Goal: Task Accomplishment & Management: Manage account settings

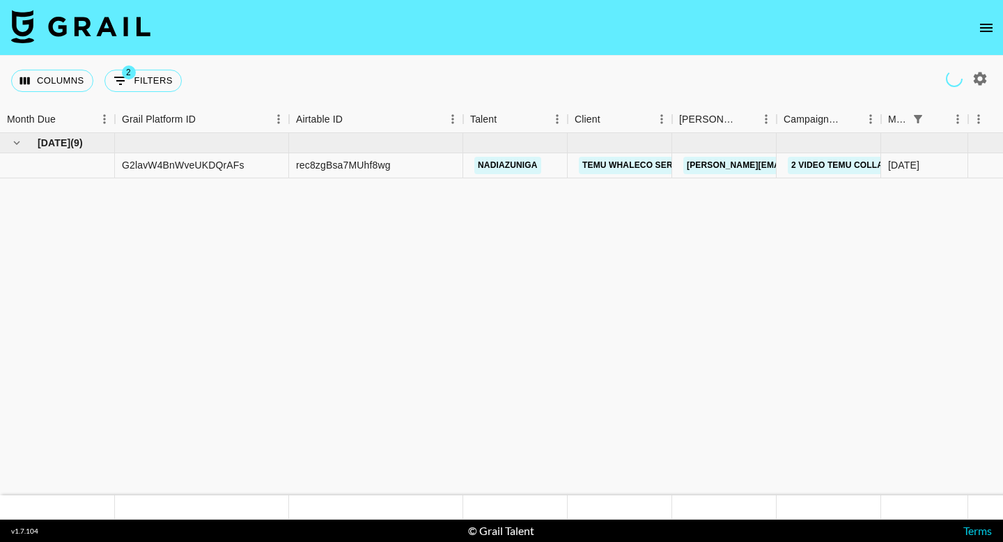
click at [987, 26] on icon "open drawer" at bounding box center [986, 28] width 17 height 17
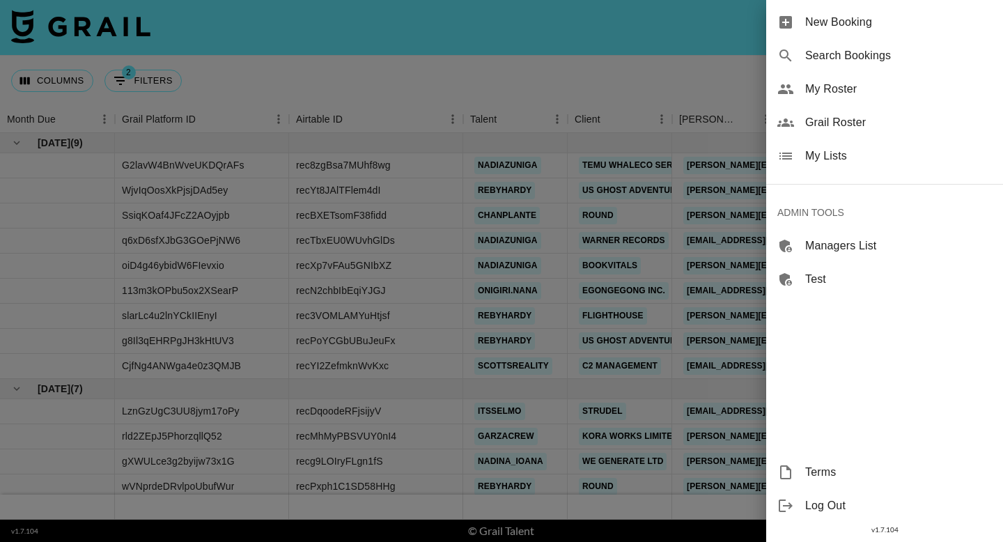
click at [826, 121] on span "Grail Roster" at bounding box center [898, 122] width 187 height 17
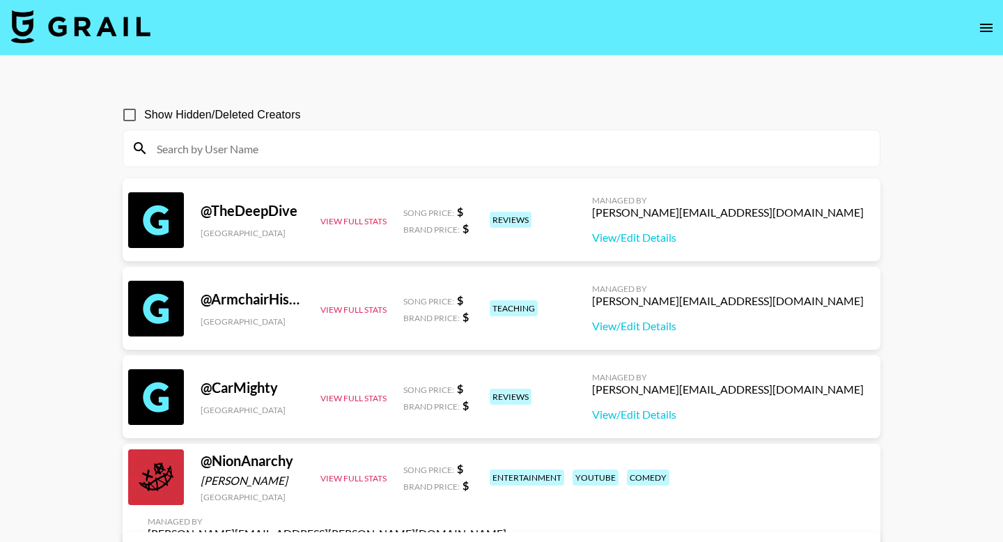
click at [298, 146] on input at bounding box center [509, 148] width 723 height 22
paste input "arabelledelacruzm"
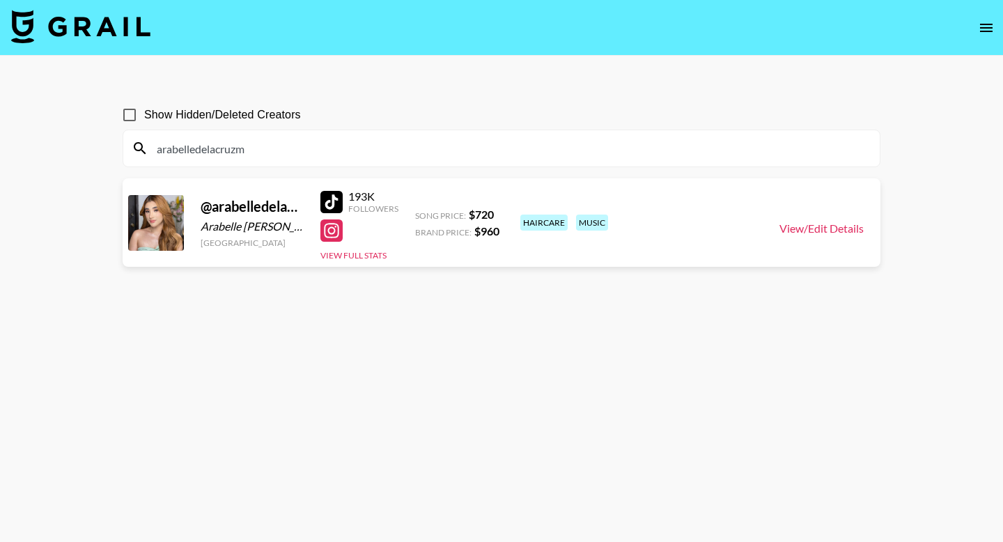
click at [803, 229] on link "View/Edit Details" at bounding box center [822, 229] width 84 height 14
click at [291, 155] on input "arabelledelacruzm" at bounding box center [509, 148] width 723 height 22
paste input "jacobworth01"
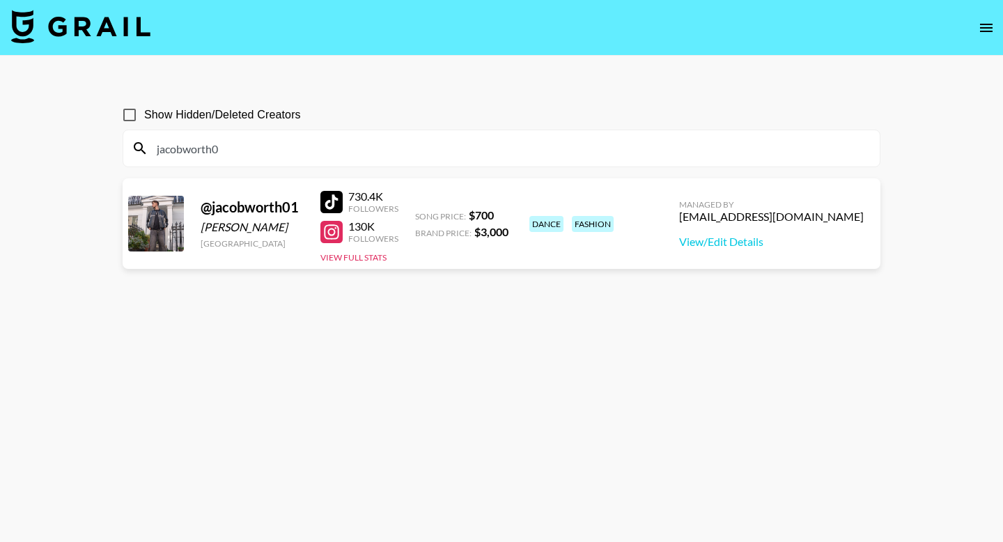
type input "jacobworth0"
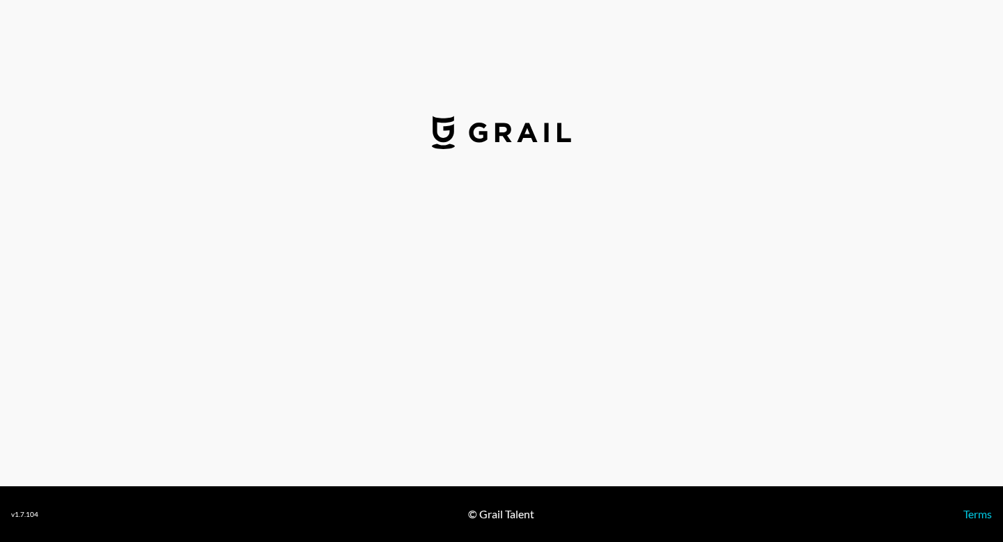
select select "USD"
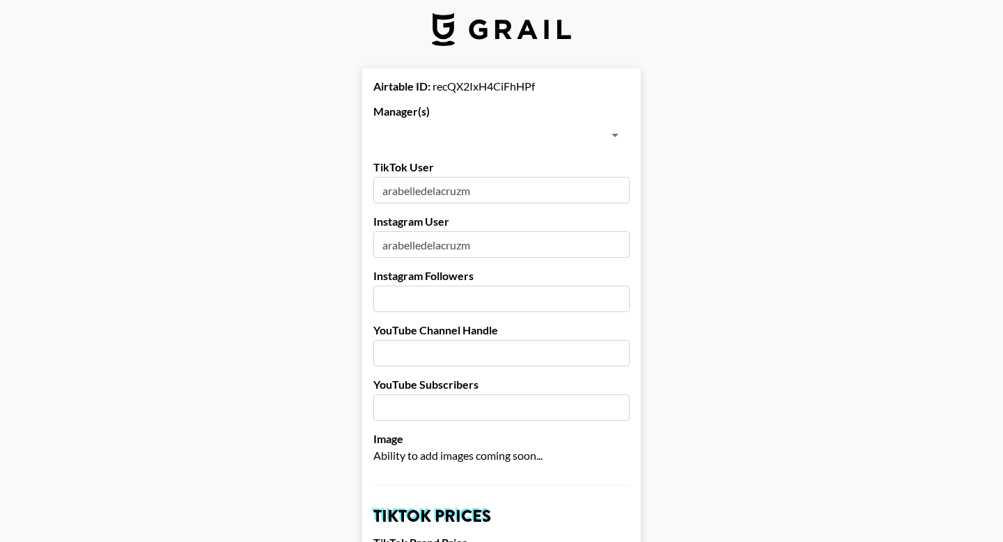
scroll to position [10, 0]
click at [477, 132] on input "text" at bounding box center [490, 135] width 225 height 20
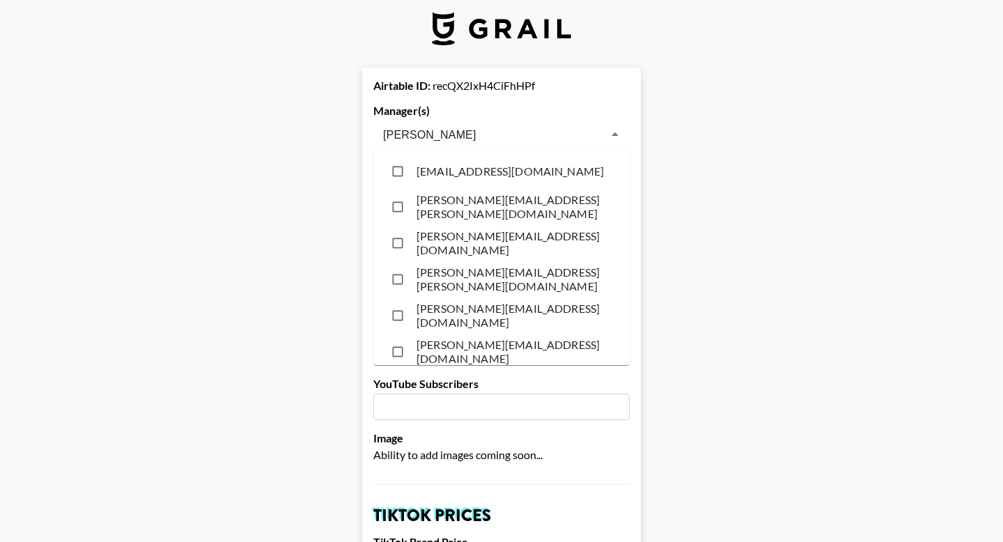
type input "danie"
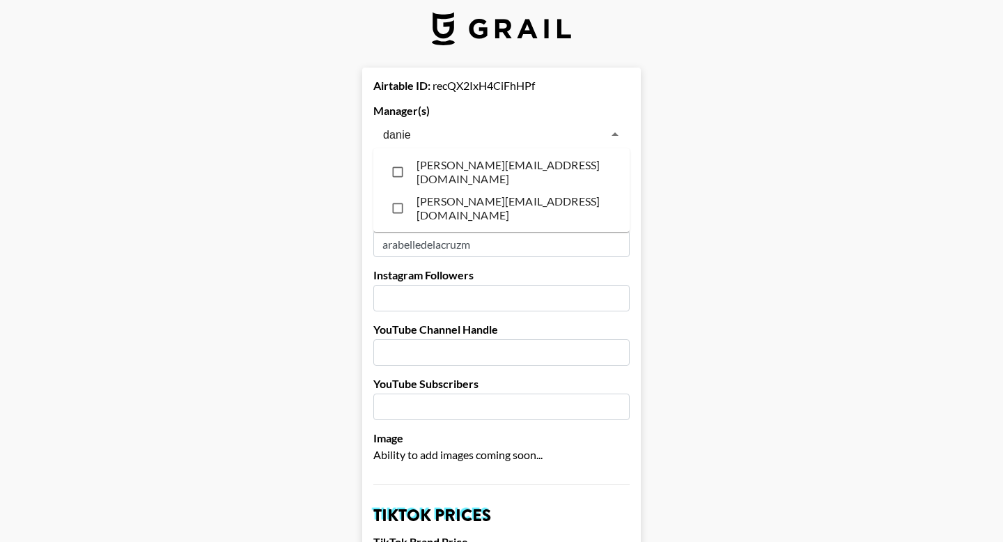
click at [473, 210] on li "[PERSON_NAME][EMAIL_ADDRESS][DOMAIN_NAME]" at bounding box center [501, 208] width 256 height 36
checkbox input "true"
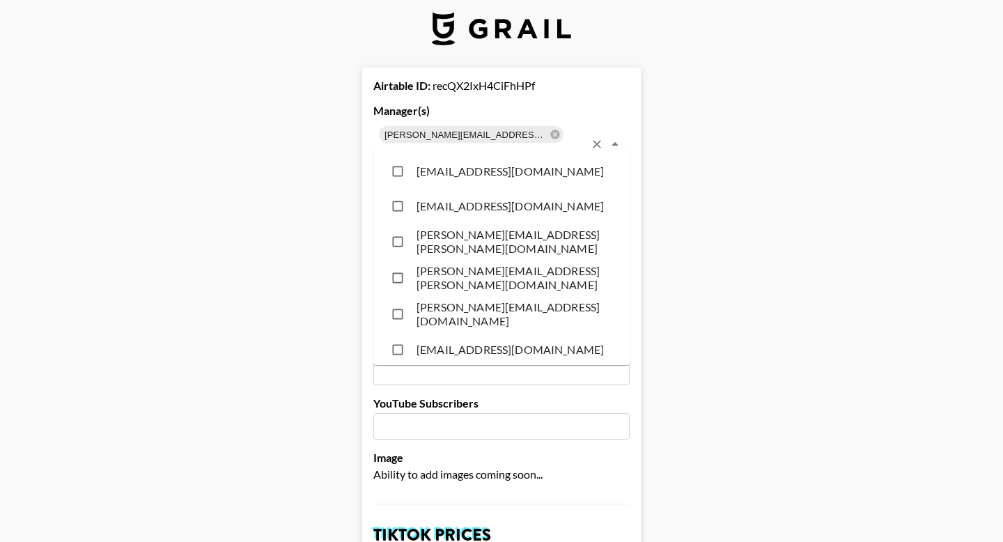
scroll to position [3203, 0]
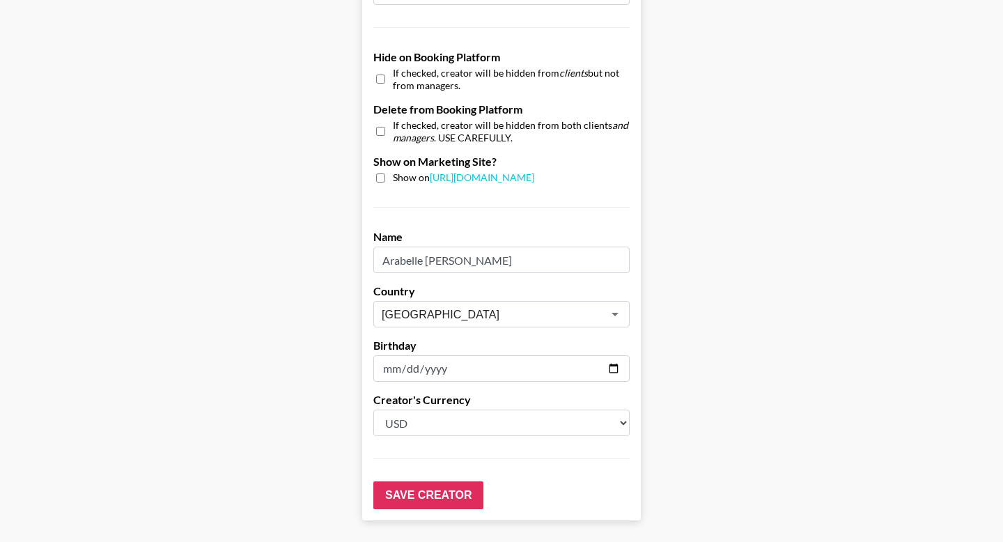
scroll to position [1348, 0]
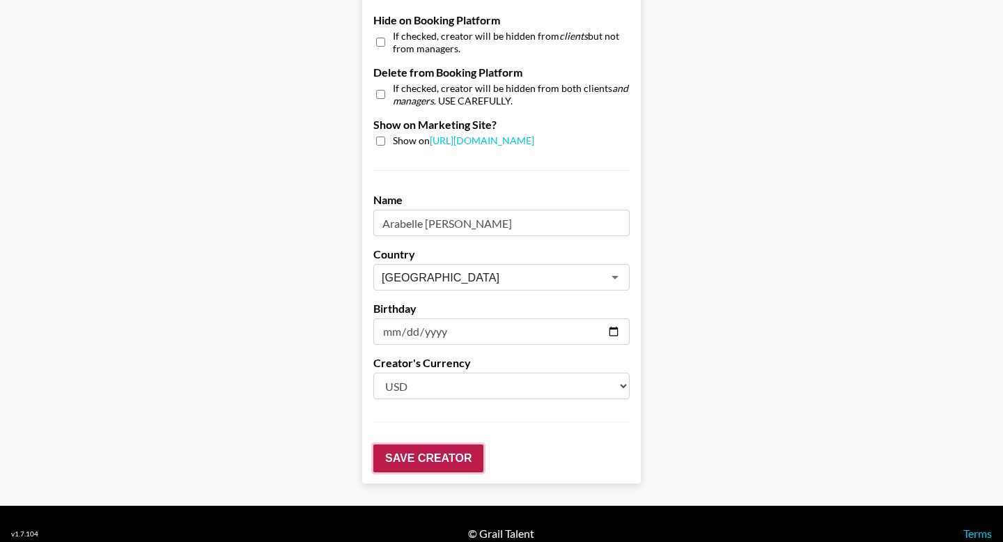
click at [394, 444] on input "Save Creator" at bounding box center [428, 458] width 110 height 28
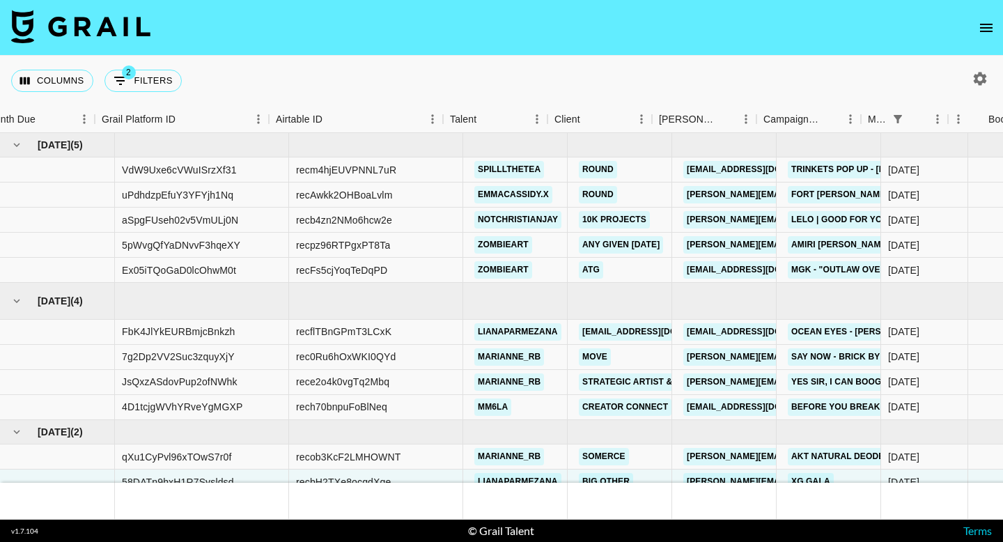
scroll to position [11, 20]
